Goal: Information Seeking & Learning: Learn about a topic

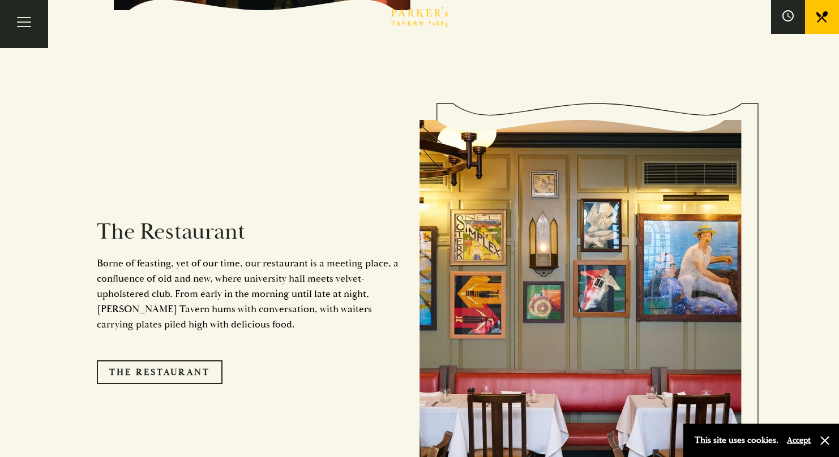
scroll to position [1161, 0]
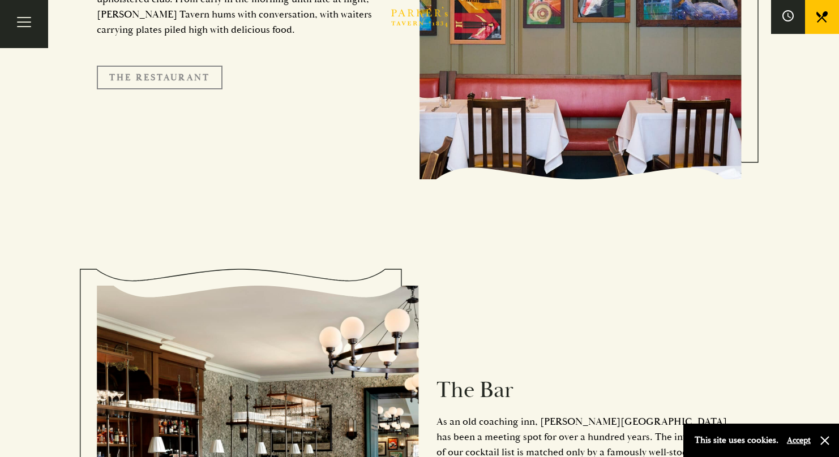
click at [176, 66] on link "The Restaurant" at bounding box center [160, 78] width 126 height 24
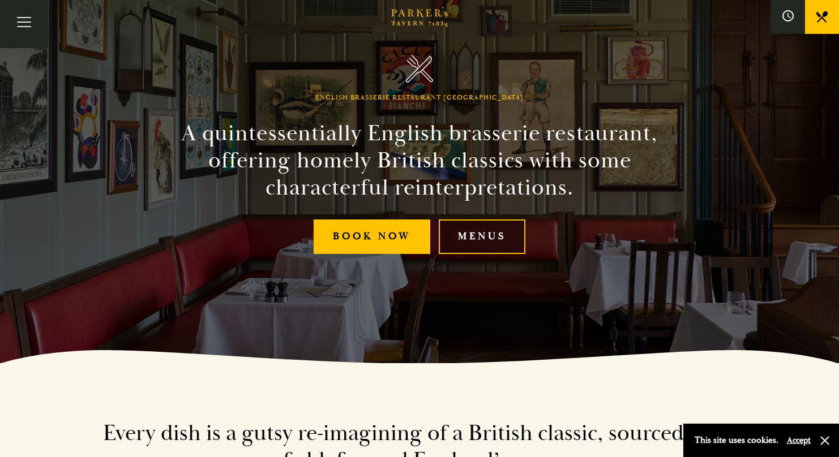
click at [496, 242] on link "Menus" at bounding box center [482, 237] width 87 height 35
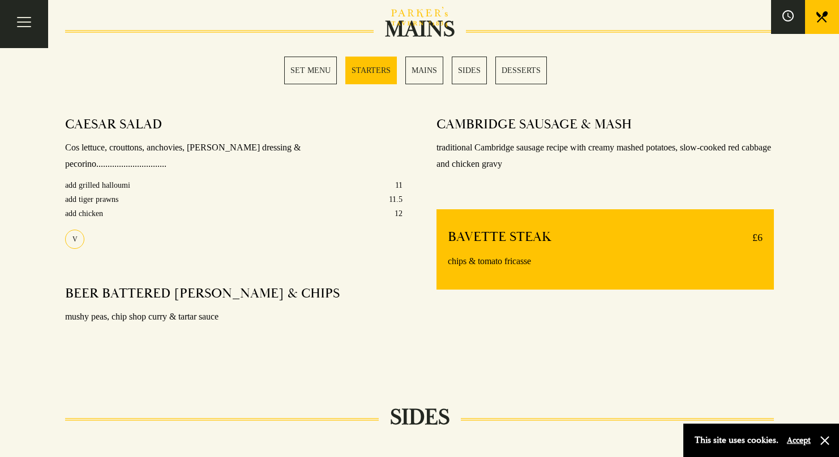
scroll to position [637, 0]
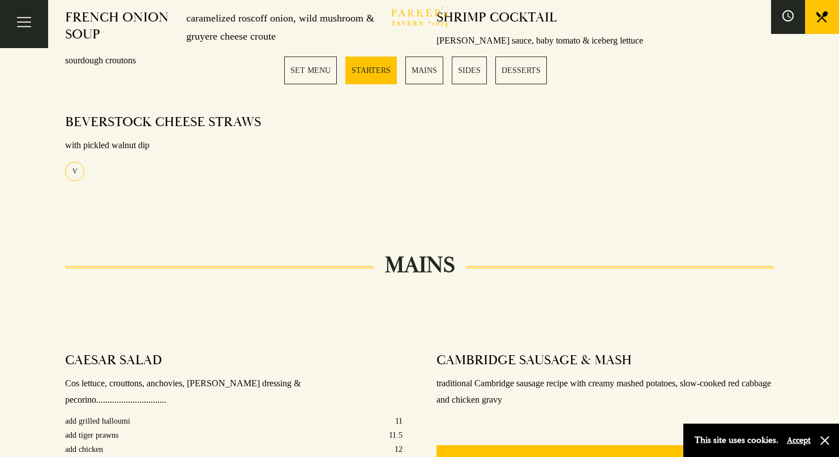
click at [421, 74] on link "MAINS" at bounding box center [424, 71] width 38 height 28
